Goal: Information Seeking & Learning: Learn about a topic

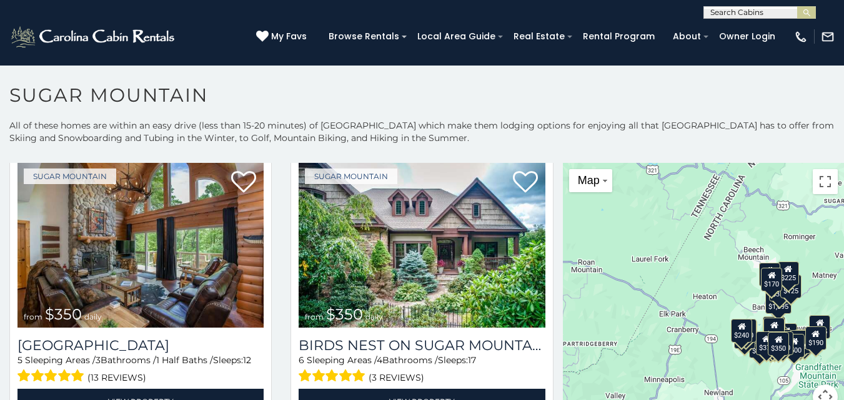
scroll to position [7, 0]
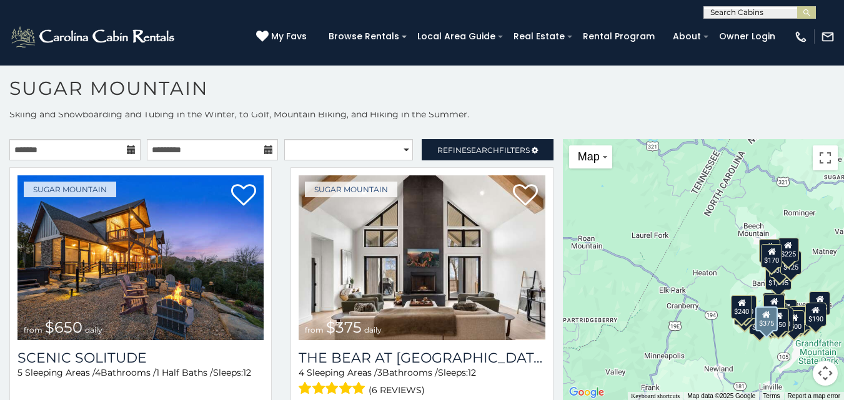
click at [483, 289] on img at bounding box center [421, 257] width 246 height 165
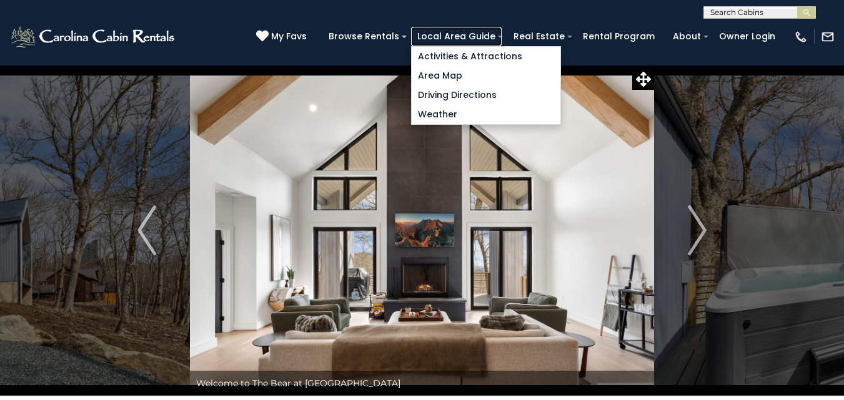
click at [465, 31] on link "Local Area Guide" at bounding box center [456, 36] width 91 height 19
